Goal: Information Seeking & Learning: Learn about a topic

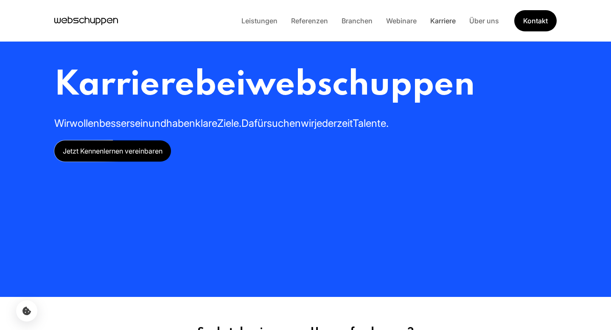
click at [445, 21] on link "Karriere" at bounding box center [443, 21] width 39 height 8
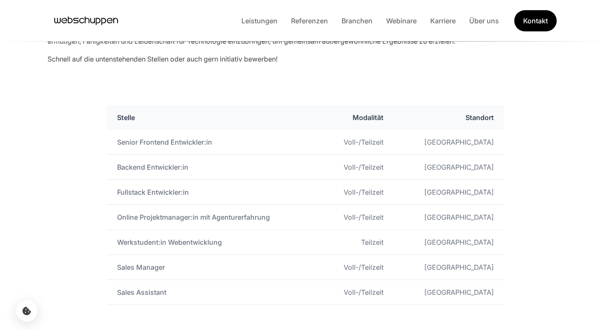
scroll to position [447, 0]
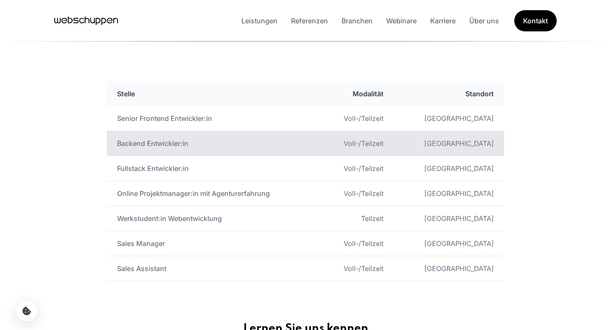
click at [132, 139] on td "Backend Entwickler:in" at bounding box center [213, 143] width 213 height 25
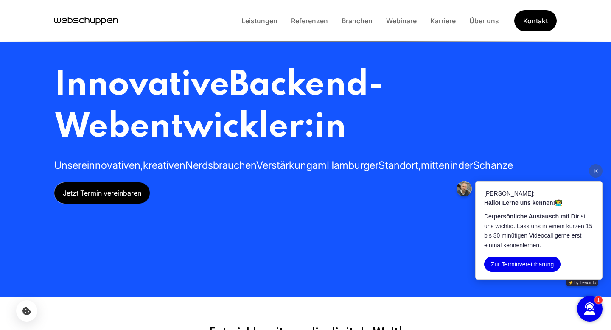
click at [108, 18] on icon "Hauptseite besuchen" at bounding box center [86, 20] width 64 height 13
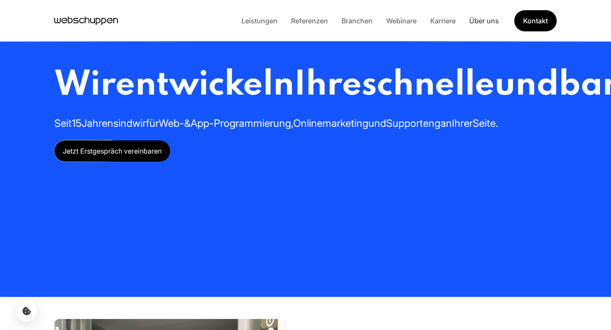
click at [483, 21] on link "Über uns" at bounding box center [484, 21] width 43 height 8
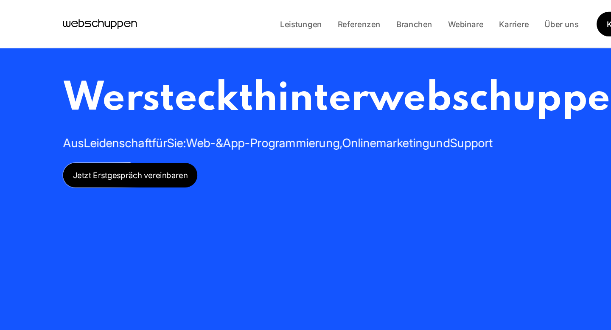
click at [153, 162] on span "Jetzt Erstgespräch vereinbaren" at bounding box center [112, 151] width 116 height 21
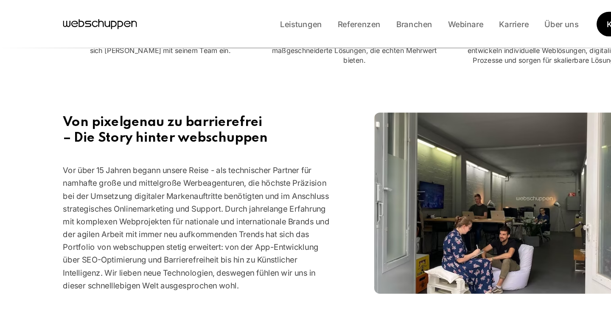
scroll to position [124, 0]
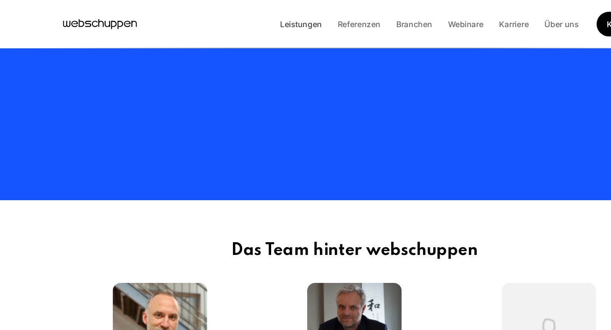
click at [271, 21] on link "Leistungen" at bounding box center [260, 21] width 50 height 8
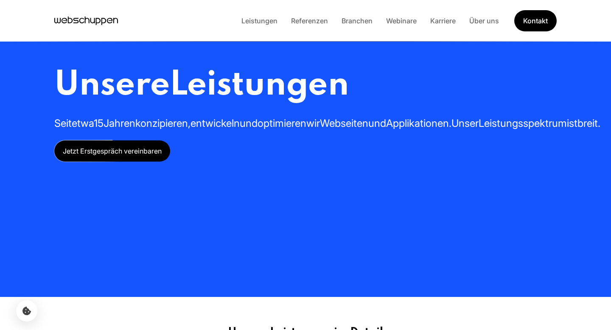
scroll to position [2, 0]
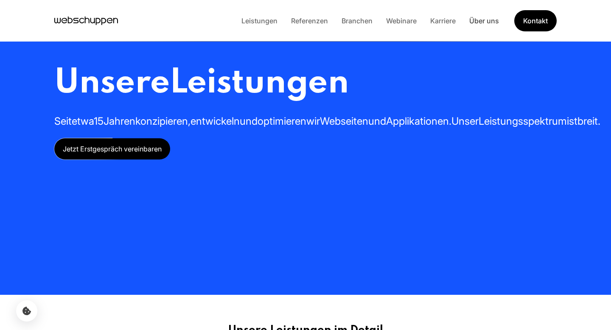
click at [474, 22] on link "Über uns" at bounding box center [484, 21] width 43 height 8
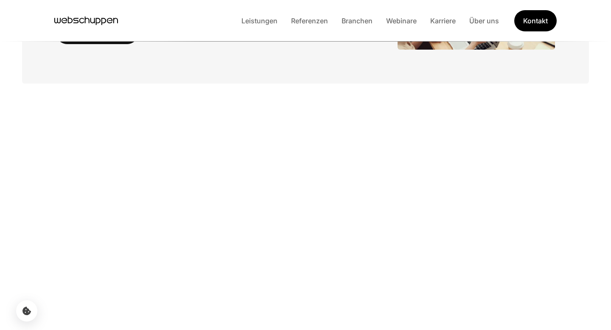
scroll to position [134, 0]
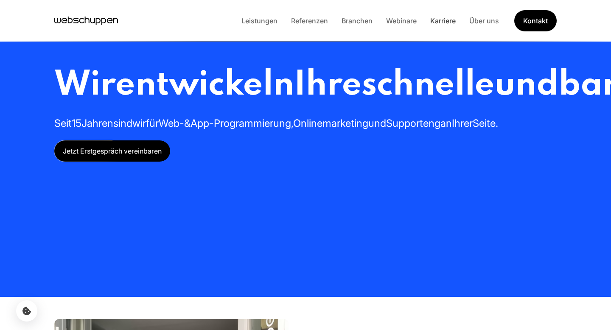
click at [435, 20] on link "Karriere" at bounding box center [443, 21] width 39 height 8
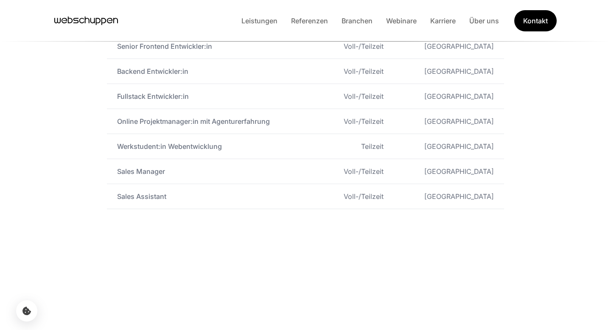
scroll to position [36, 0]
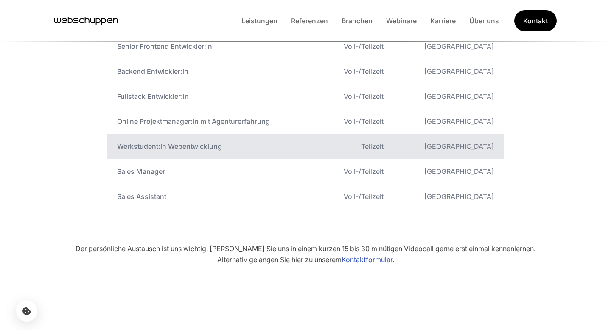
click at [160, 151] on td "Werkstudent:in Webentwicklung" at bounding box center [213, 146] width 213 height 25
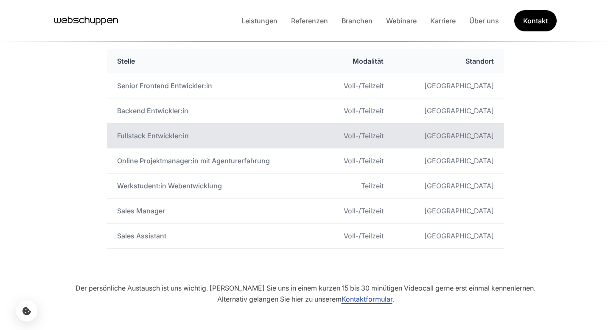
scroll to position [480, 0]
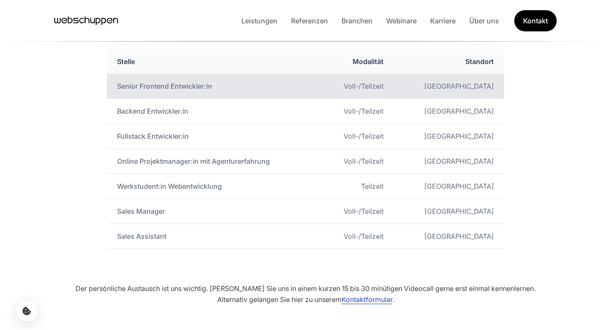
click at [164, 88] on td "Senior Frontend Entwickler:in" at bounding box center [213, 86] width 213 height 25
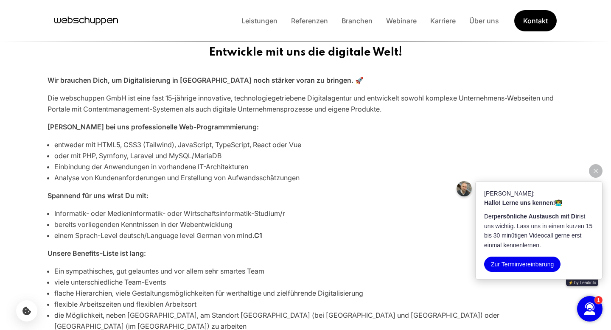
scroll to position [248, 0]
